Goal: Task Accomplishment & Management: Use online tool/utility

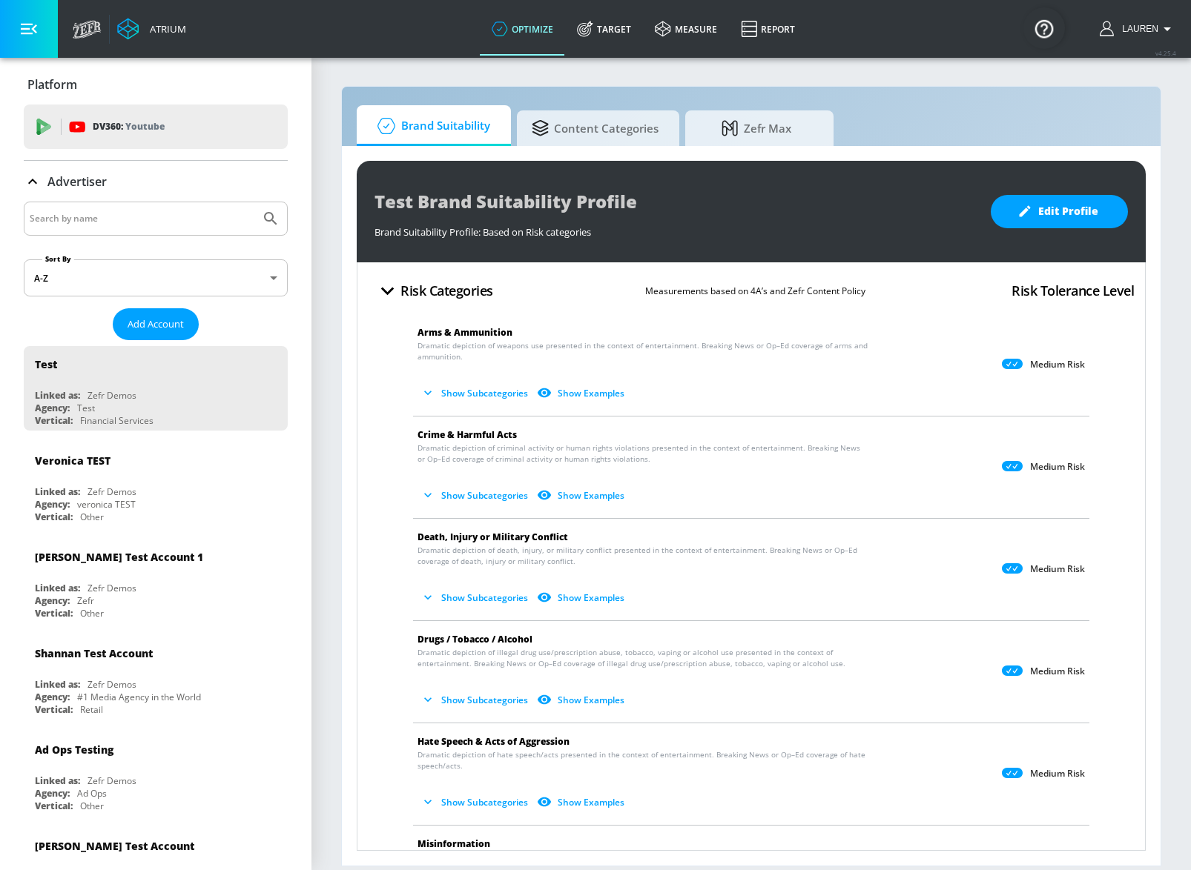
click at [100, 223] on input "Search by name" at bounding box center [142, 218] width 225 height 19
type input "hulu"
click at [254, 202] on button "Submit Search" at bounding box center [270, 218] width 33 height 33
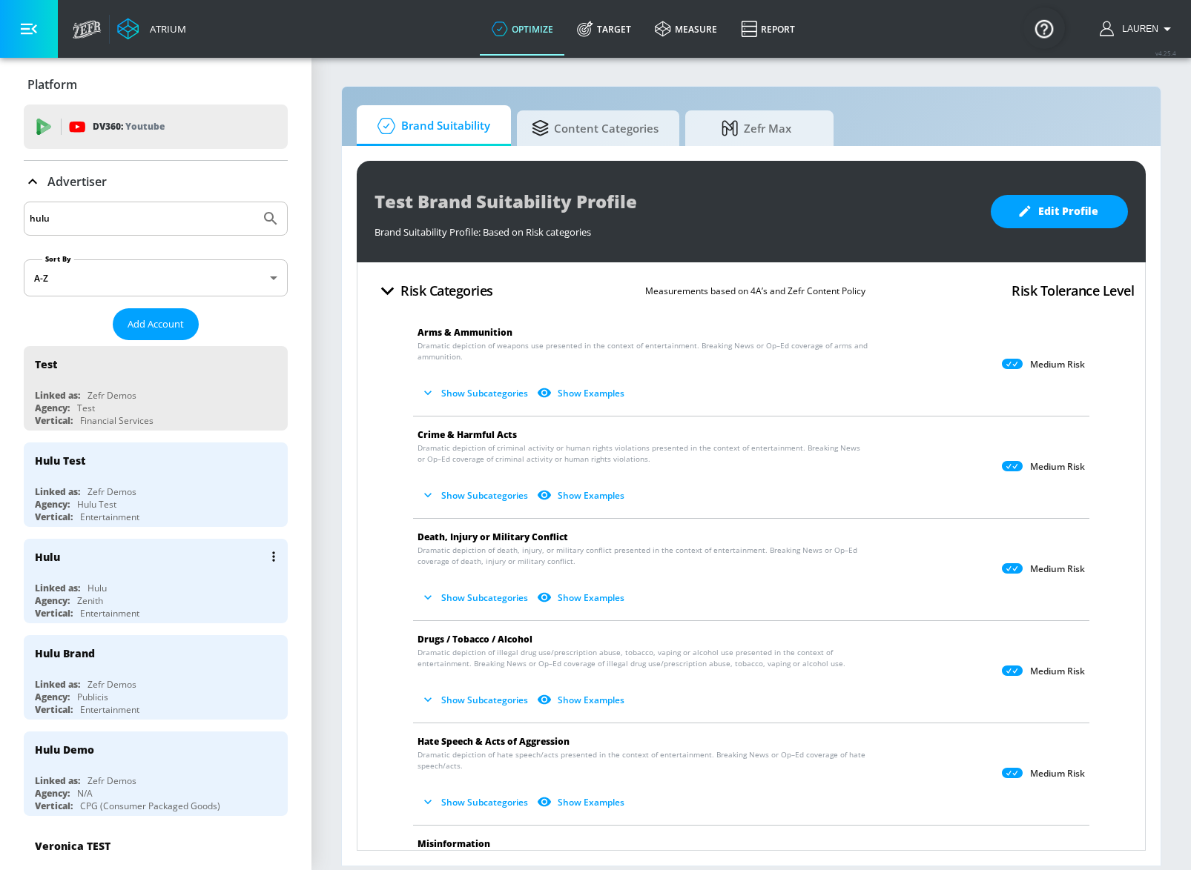
click at [223, 596] on div "Agency: Zenith" at bounding box center [159, 601] width 249 height 13
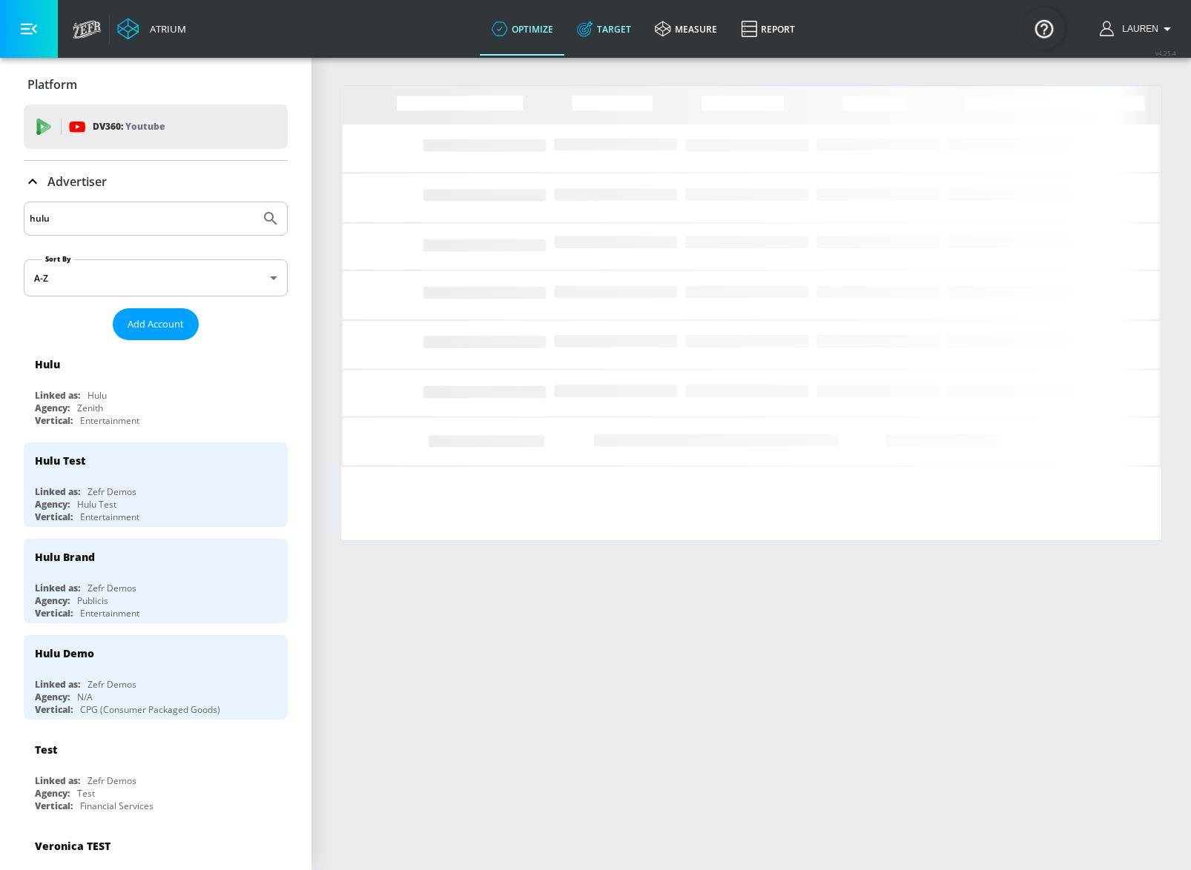
click at [590, 33] on icon at bounding box center [584, 30] width 14 height 14
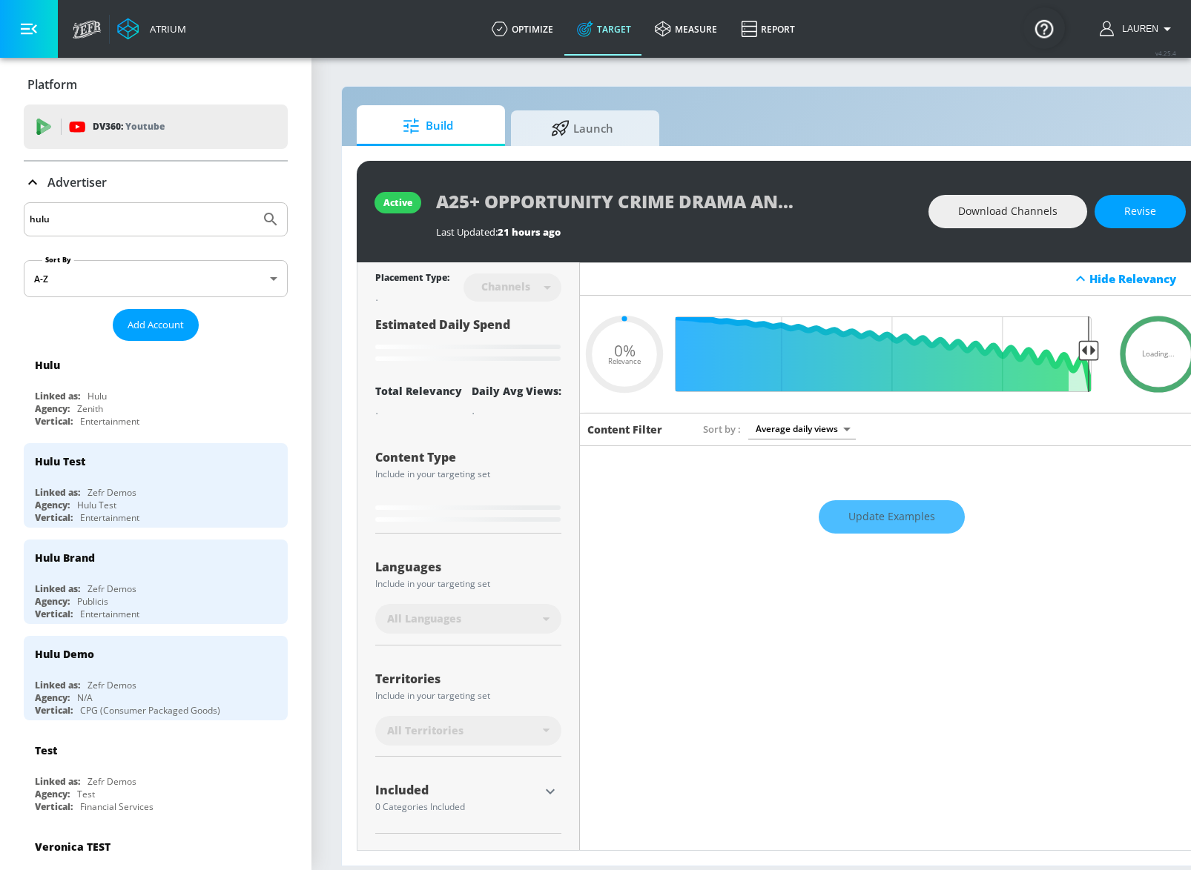
type input "0.6"
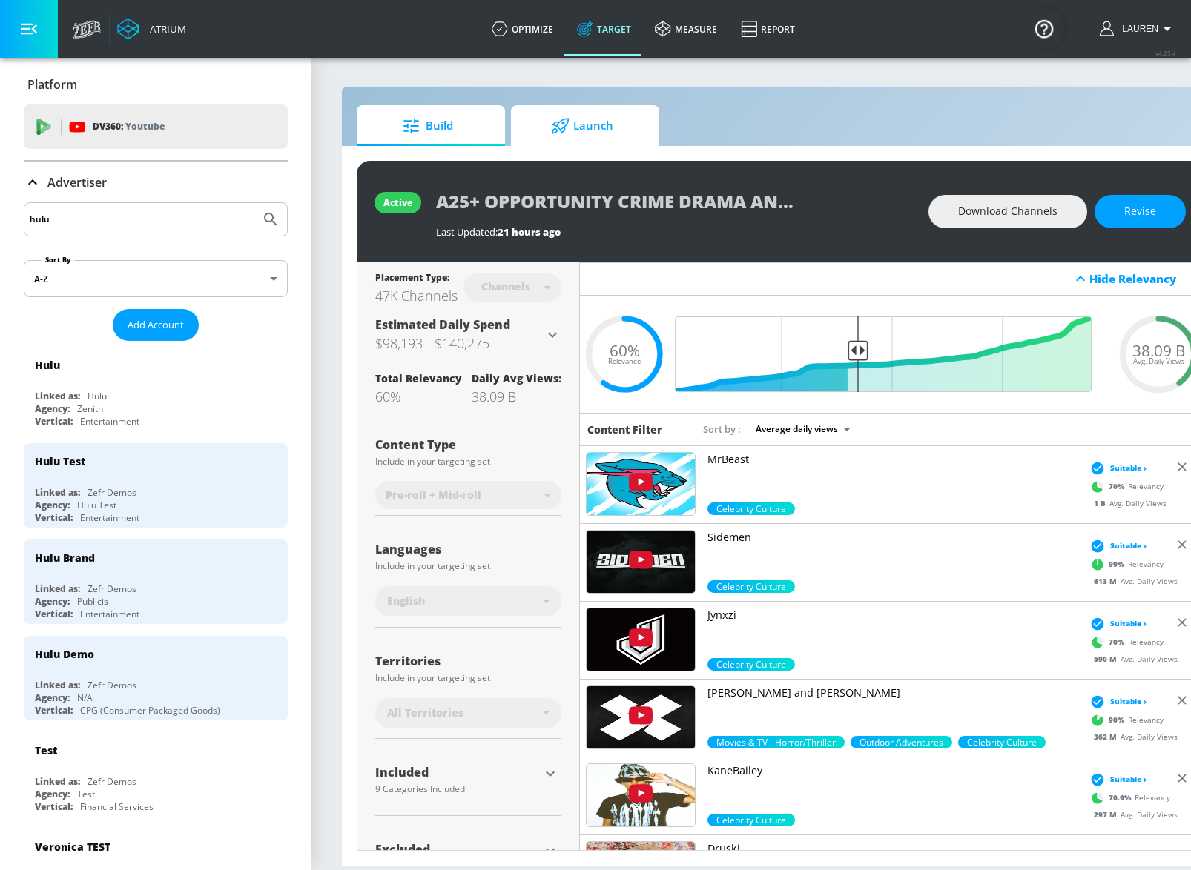
click at [577, 131] on span "Launch" at bounding box center [582, 126] width 113 height 36
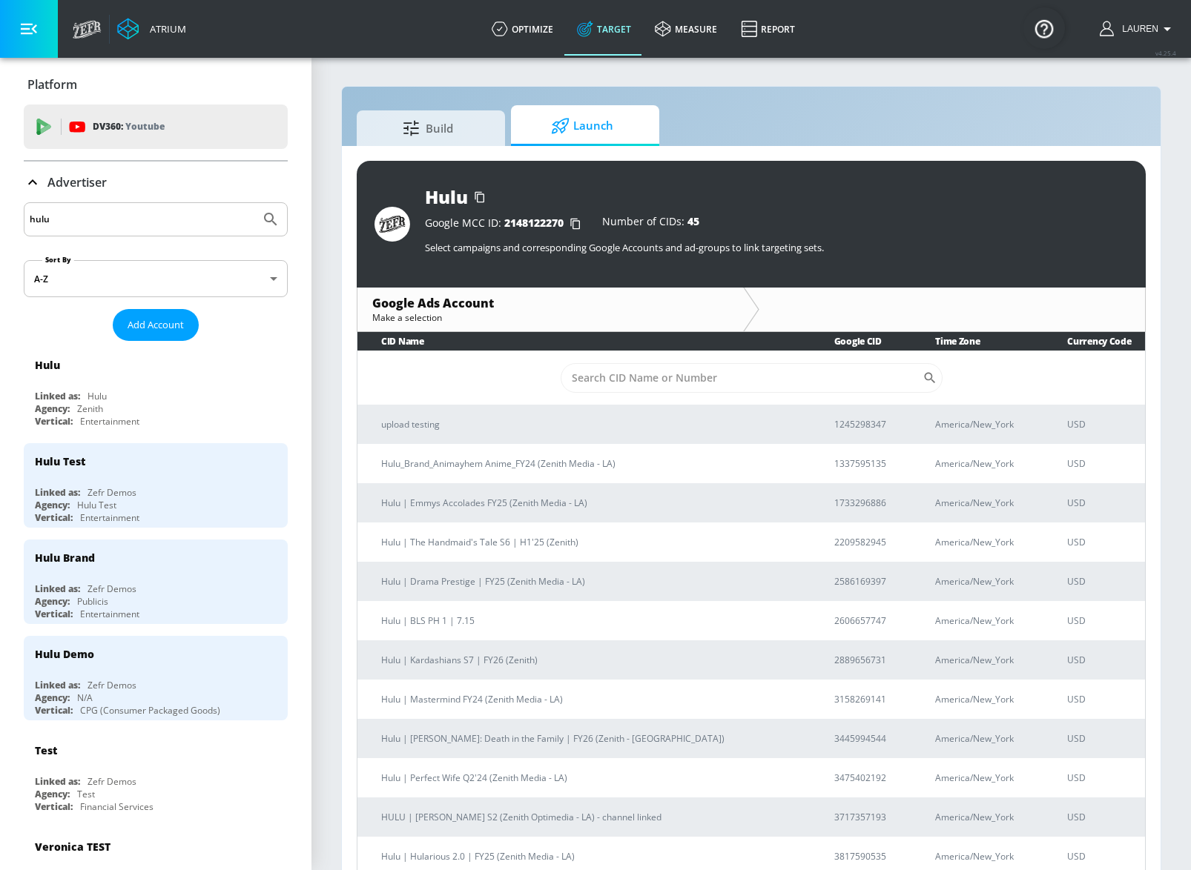
click at [652, 400] on td "​" at bounding box center [750, 378] width 787 height 54
click at [652, 369] on input "Sort By" at bounding box center [742, 378] width 362 height 30
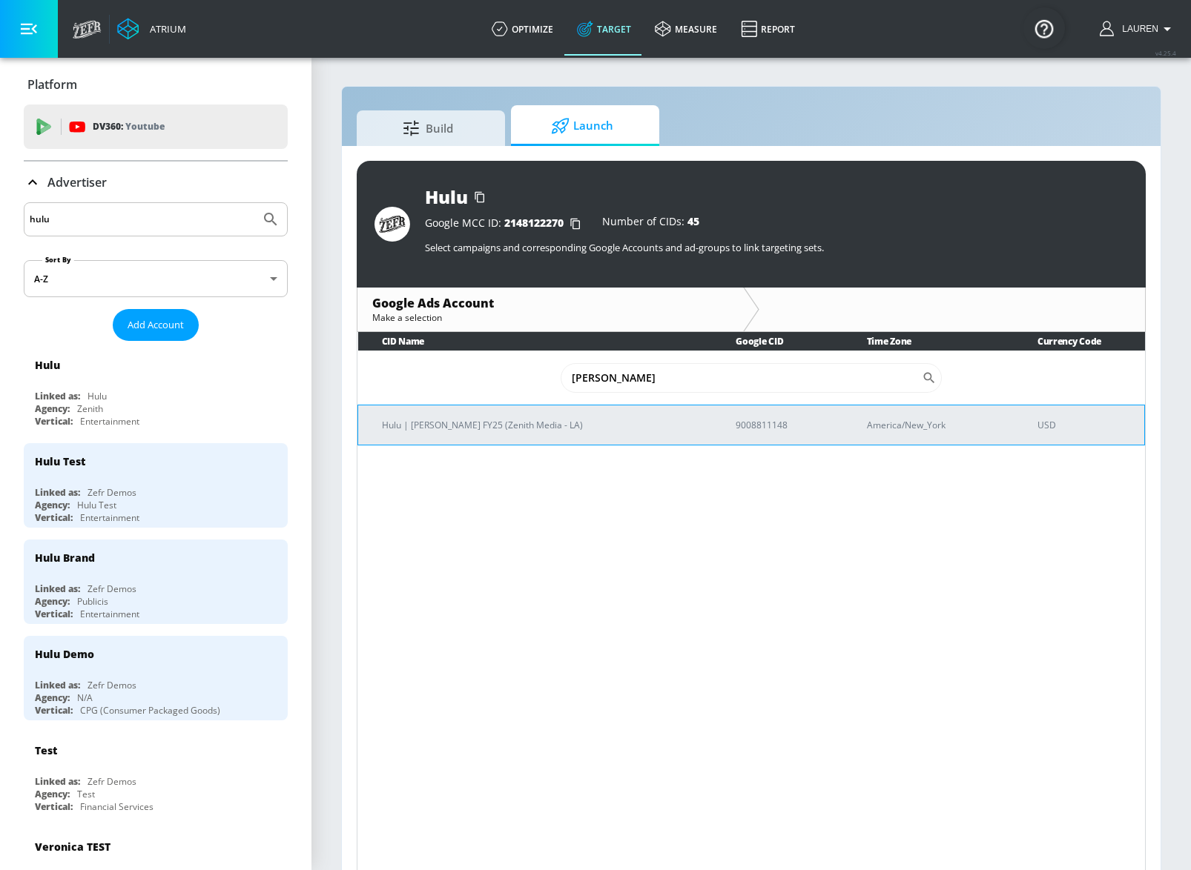
type input "[PERSON_NAME]"
click at [450, 434] on td "Hulu | [PERSON_NAME] FY25 (Zenith Media - LA)" at bounding box center [535, 425] width 354 height 40
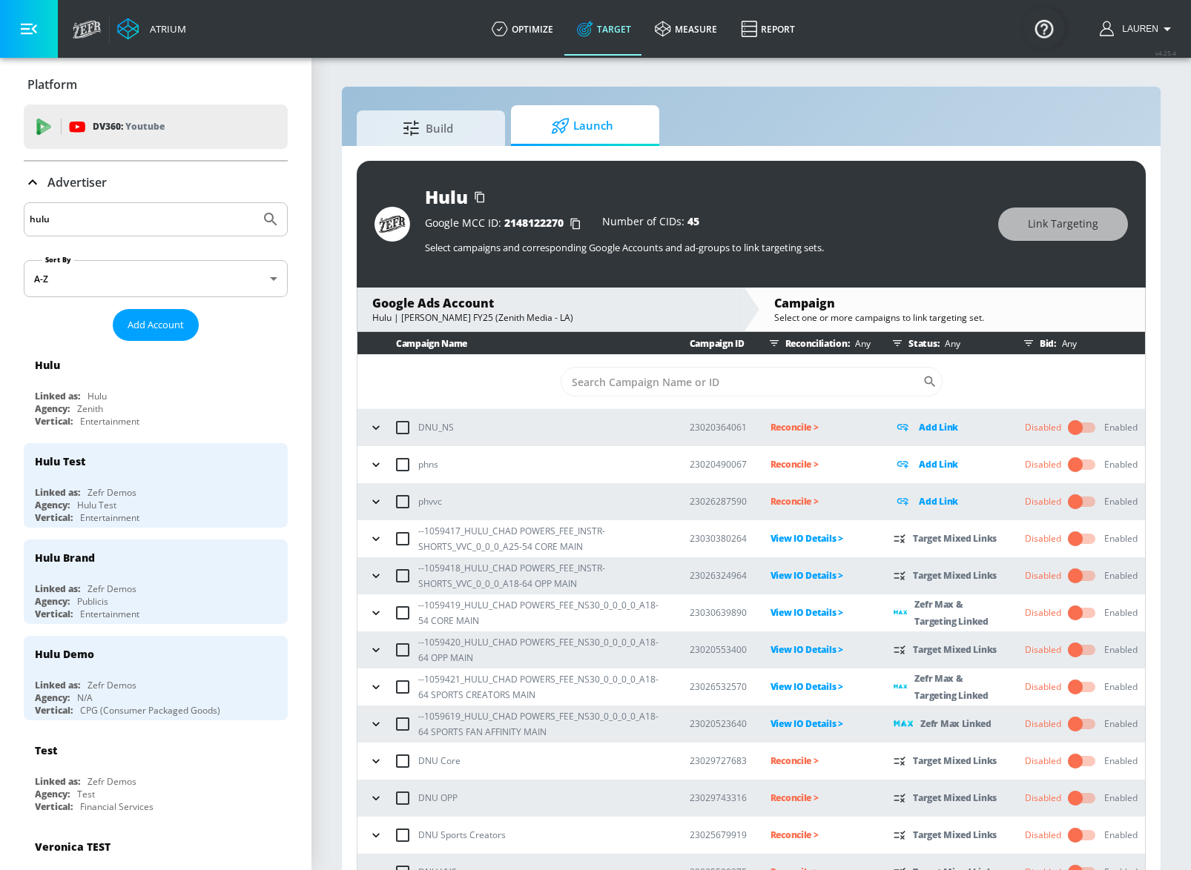
scroll to position [90, 0]
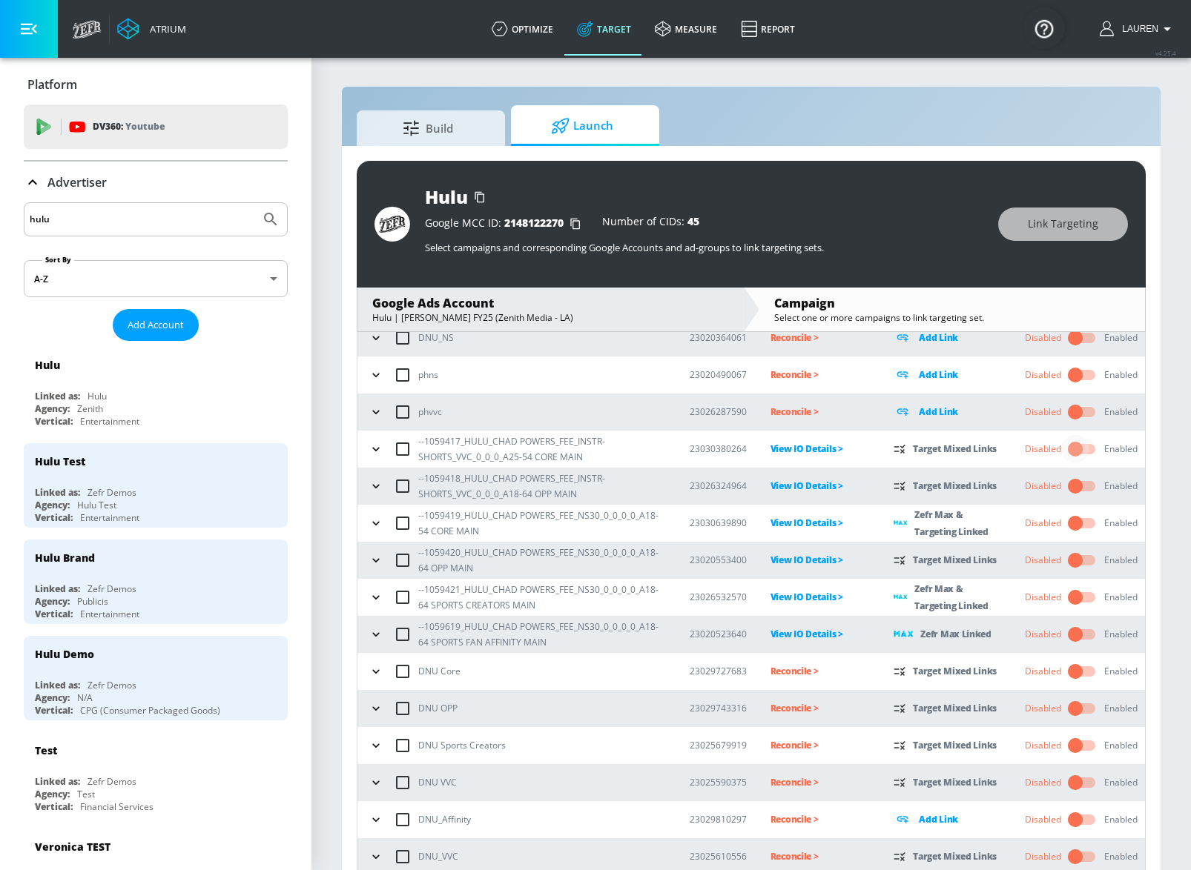
click at [1088, 451] on input "checkbox" at bounding box center [1075, 449] width 85 height 28
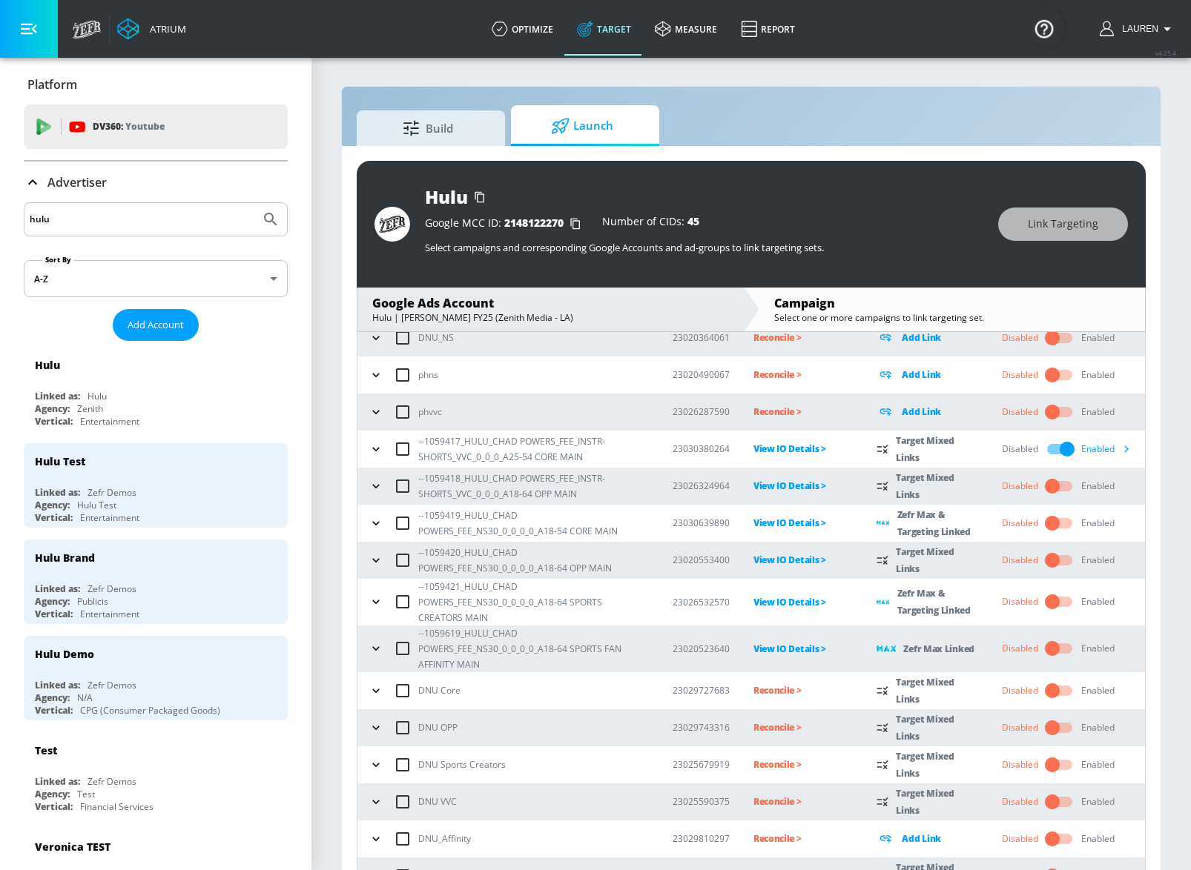
click at [1053, 446] on input "checkbox" at bounding box center [1067, 449] width 85 height 28
click at [1058, 523] on input "checkbox" at bounding box center [1052, 523] width 85 height 28
click at [1065, 560] on input "checkbox" at bounding box center [1052, 560] width 85 height 28
click at [1065, 603] on input "checkbox" at bounding box center [1052, 602] width 85 height 28
click at [1065, 650] on input "checkbox" at bounding box center [1052, 649] width 85 height 28
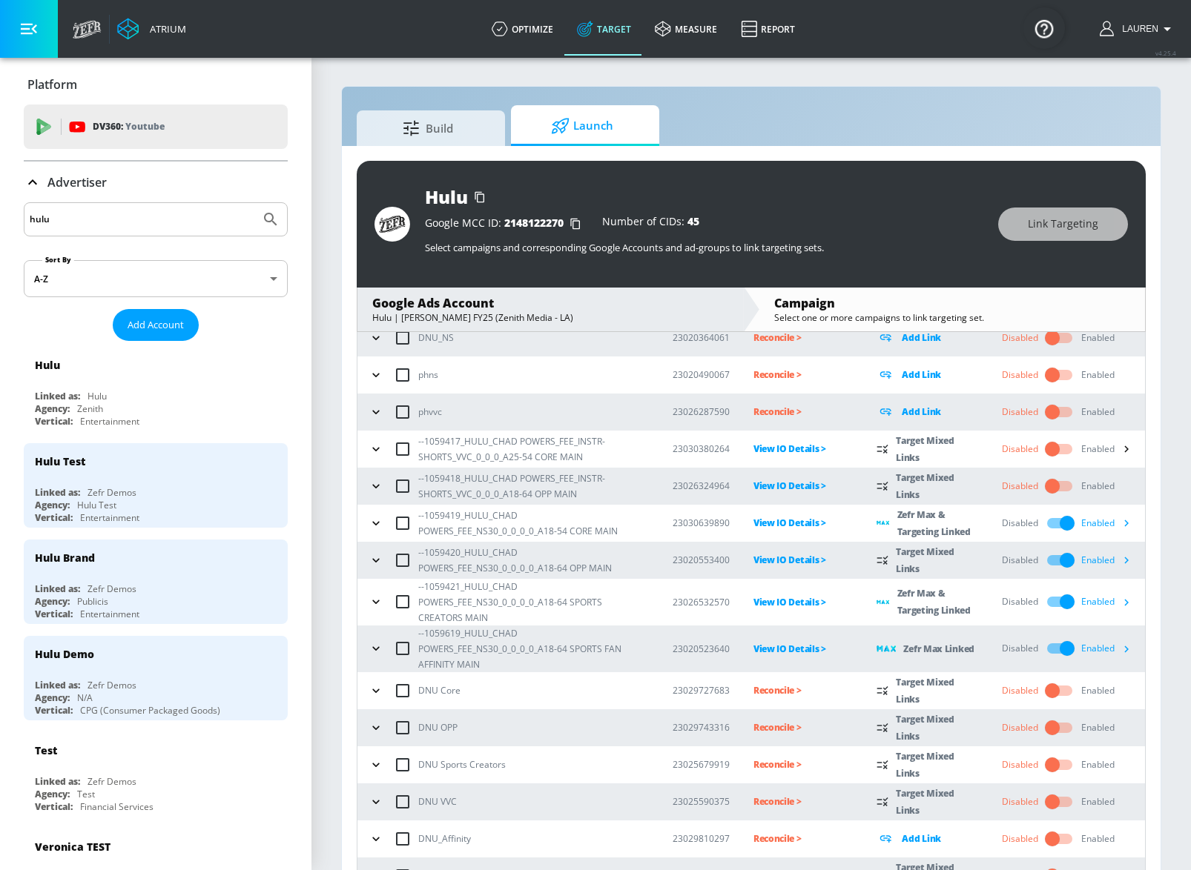
scroll to position [109, 0]
